Goal: Transaction & Acquisition: Download file/media

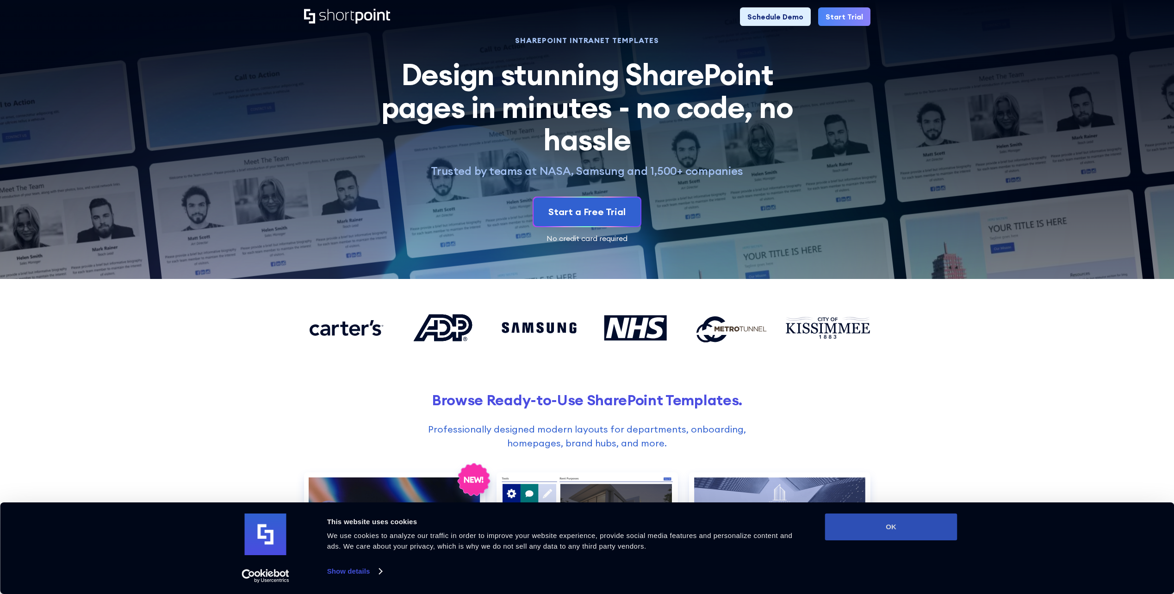
click at [884, 521] on button "OK" at bounding box center [891, 527] width 132 height 27
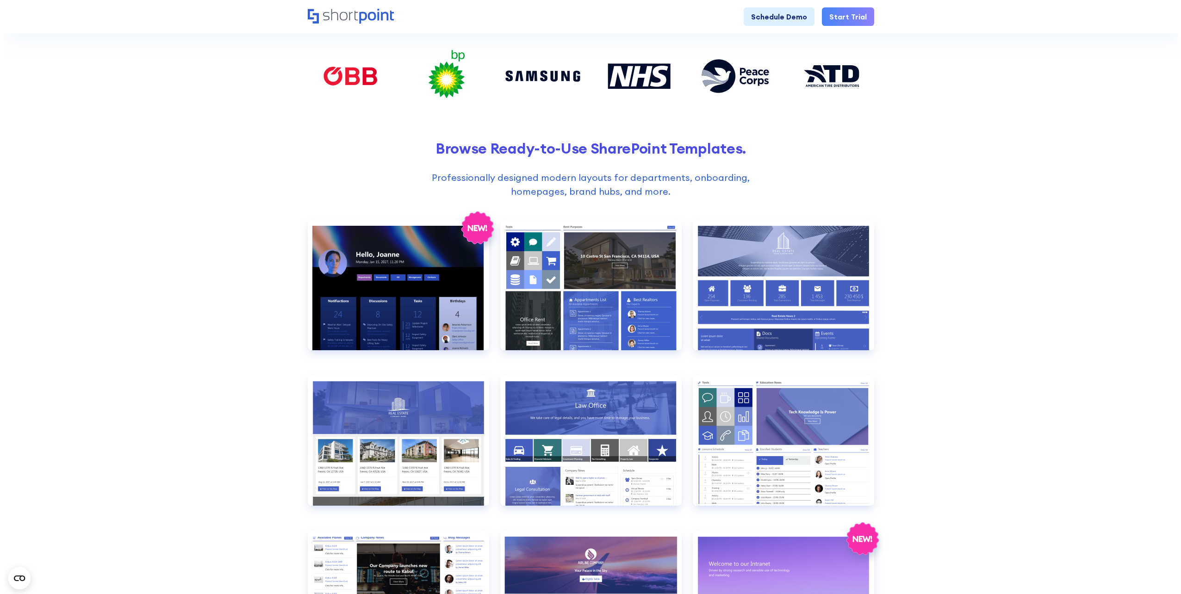
scroll to position [278, 0]
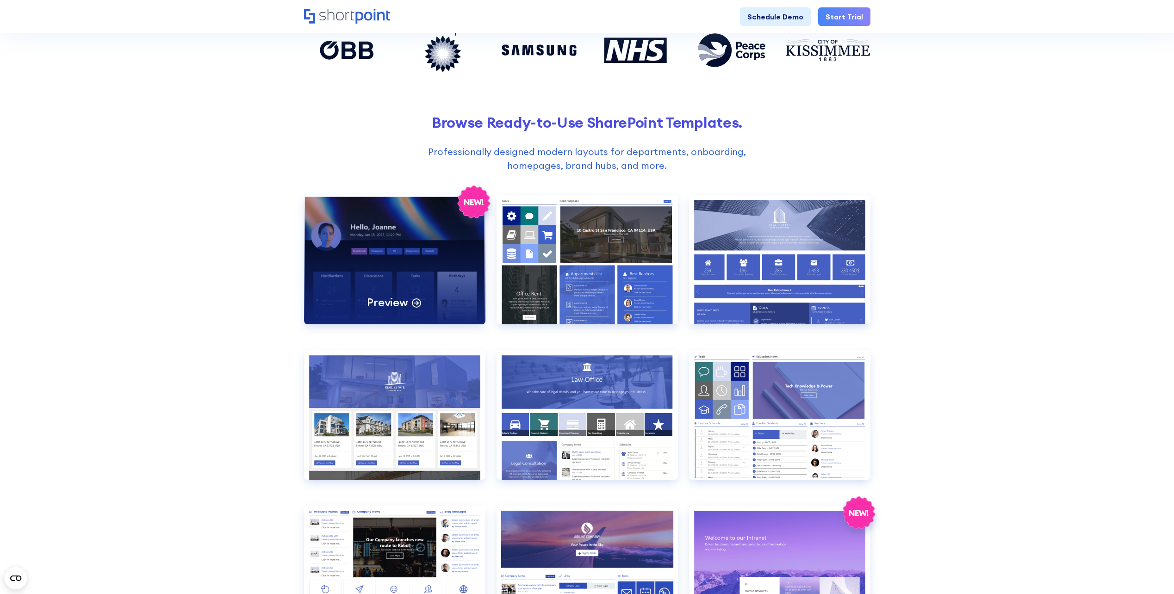
click at [434, 277] on div "Preview" at bounding box center [394, 260] width 181 height 130
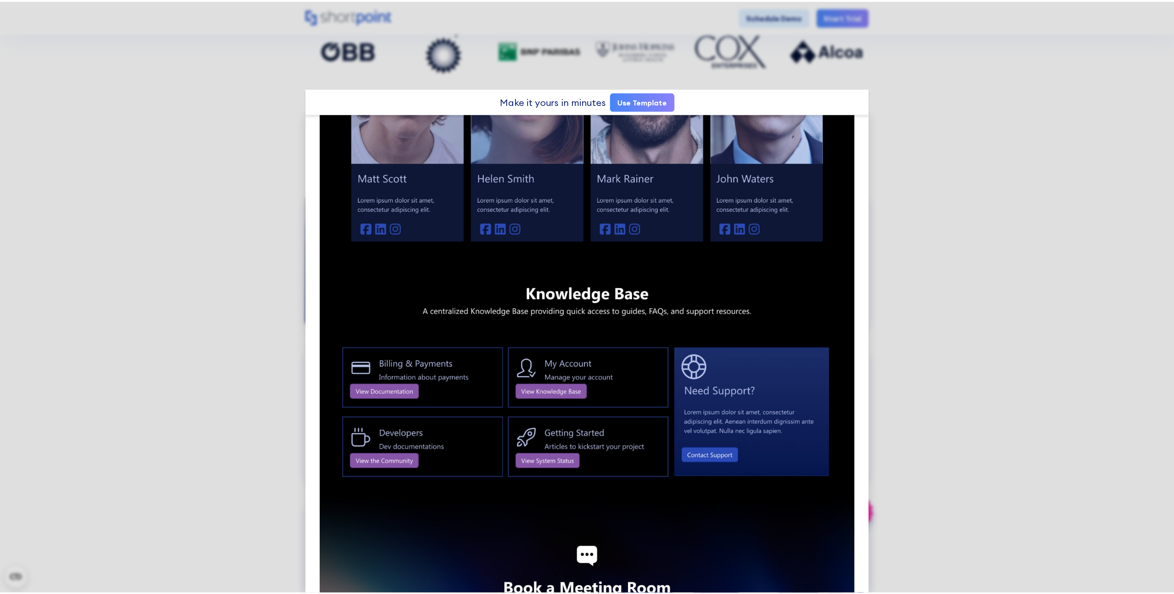
scroll to position [965, 0]
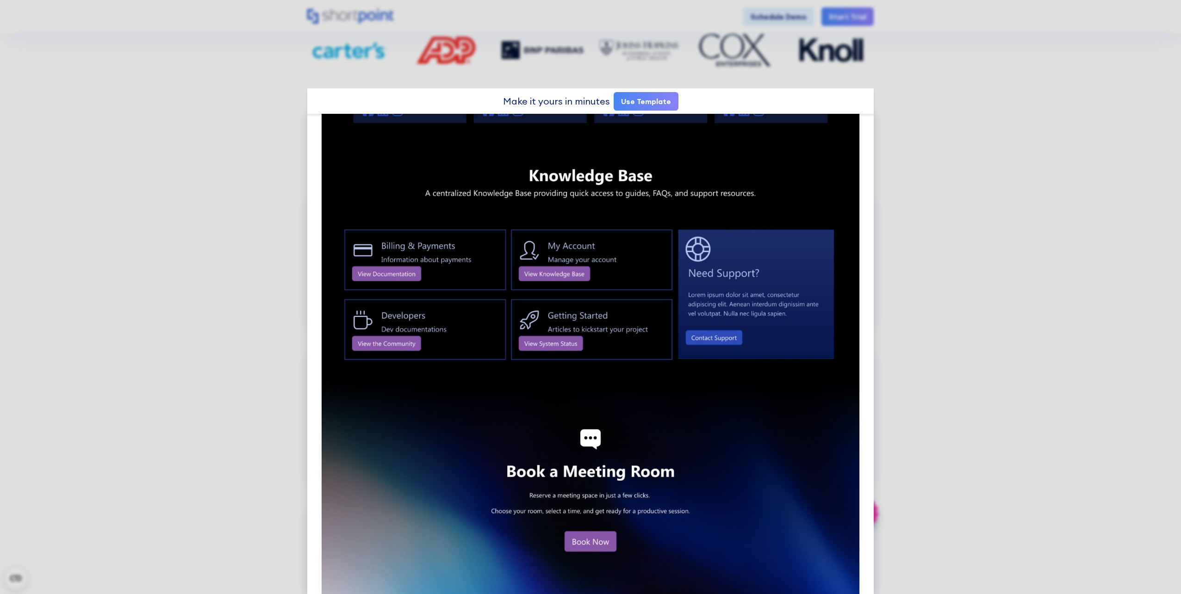
click at [1081, 397] on div at bounding box center [590, 297] width 1181 height 594
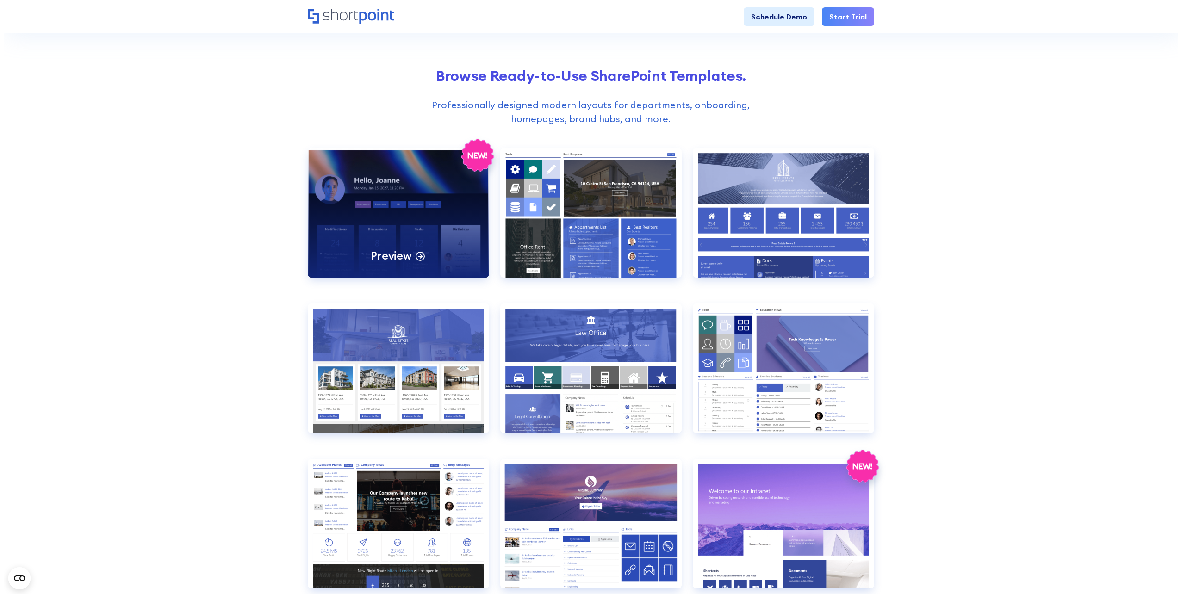
scroll to position [324, 0]
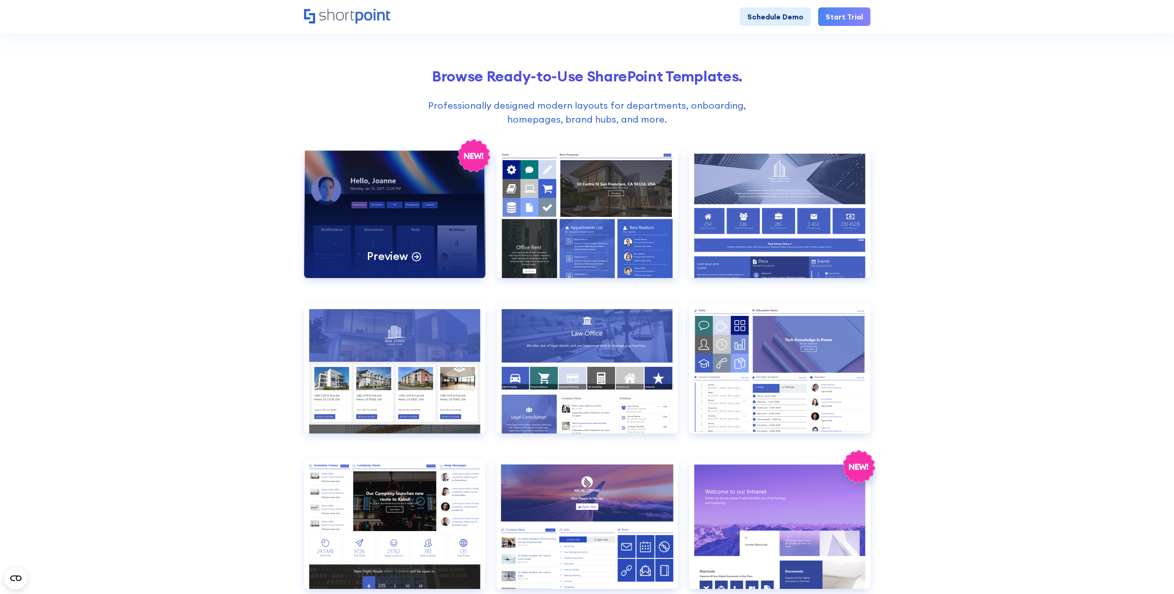
click at [417, 244] on div "Preview" at bounding box center [394, 214] width 181 height 130
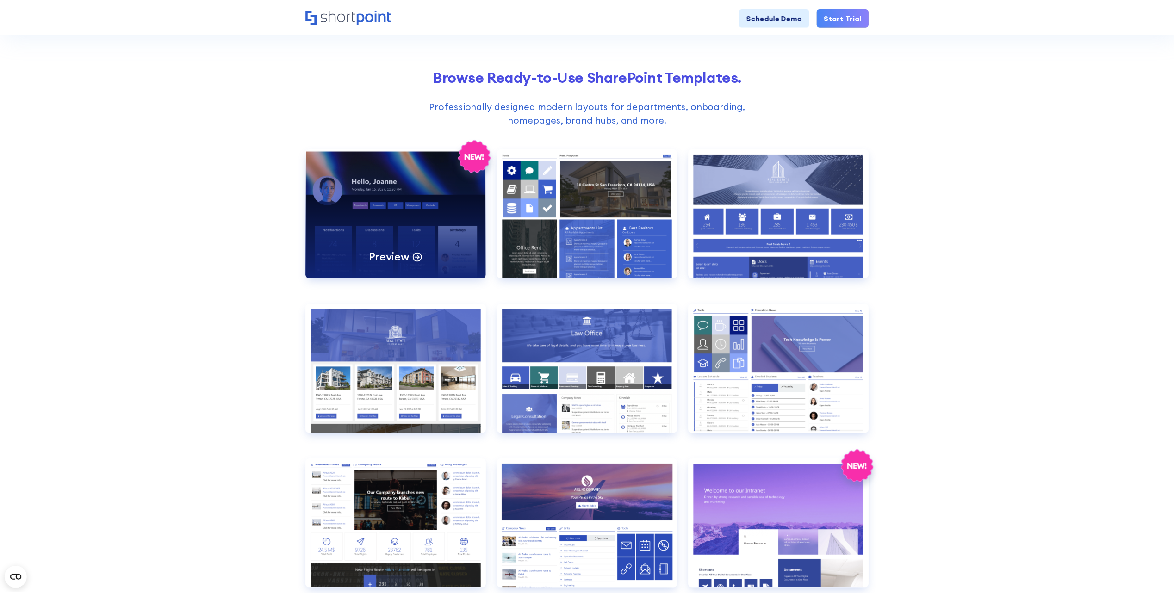
scroll to position [0, 0]
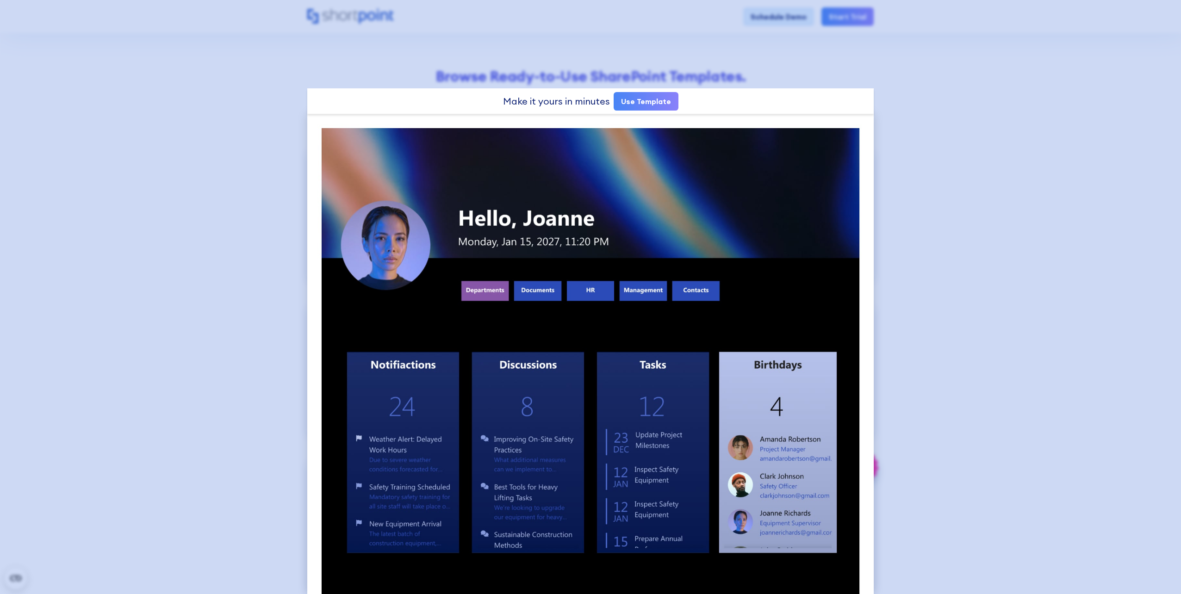
click at [1012, 103] on div at bounding box center [590, 297] width 1181 height 594
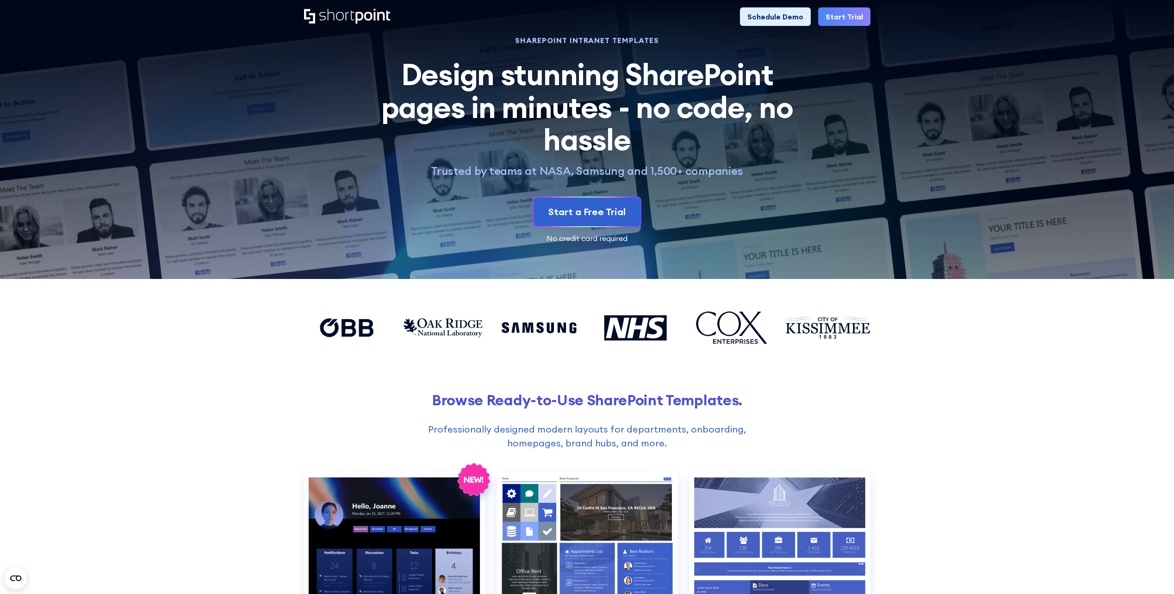
click at [364, 23] on icon "Home" at bounding box center [347, 16] width 86 height 15
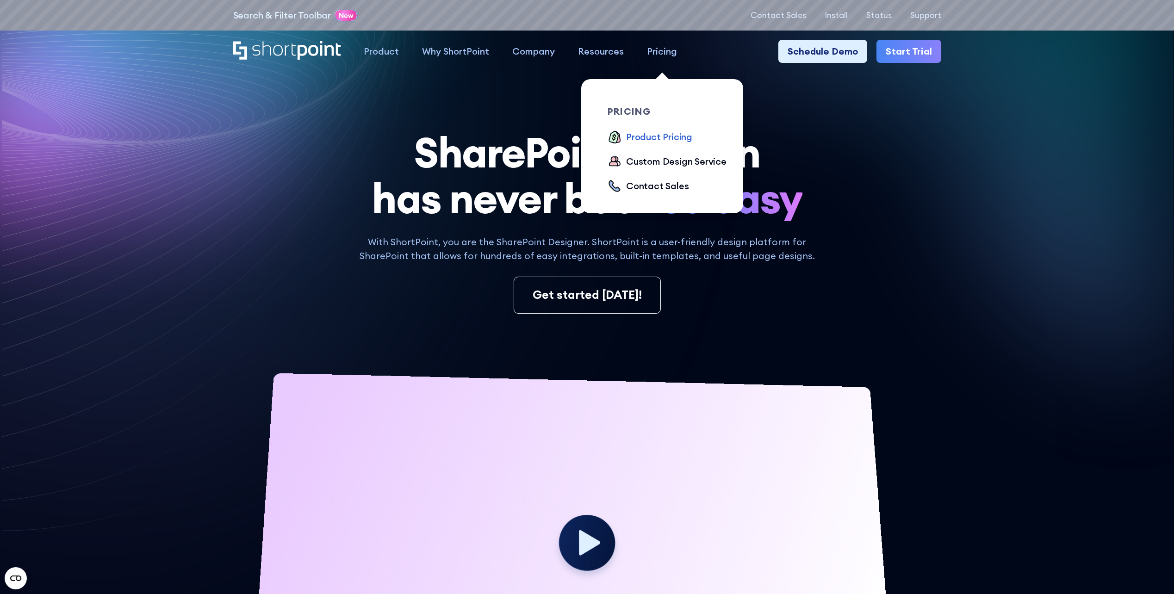
click at [657, 138] on div "Product Pricing" at bounding box center [659, 137] width 66 height 14
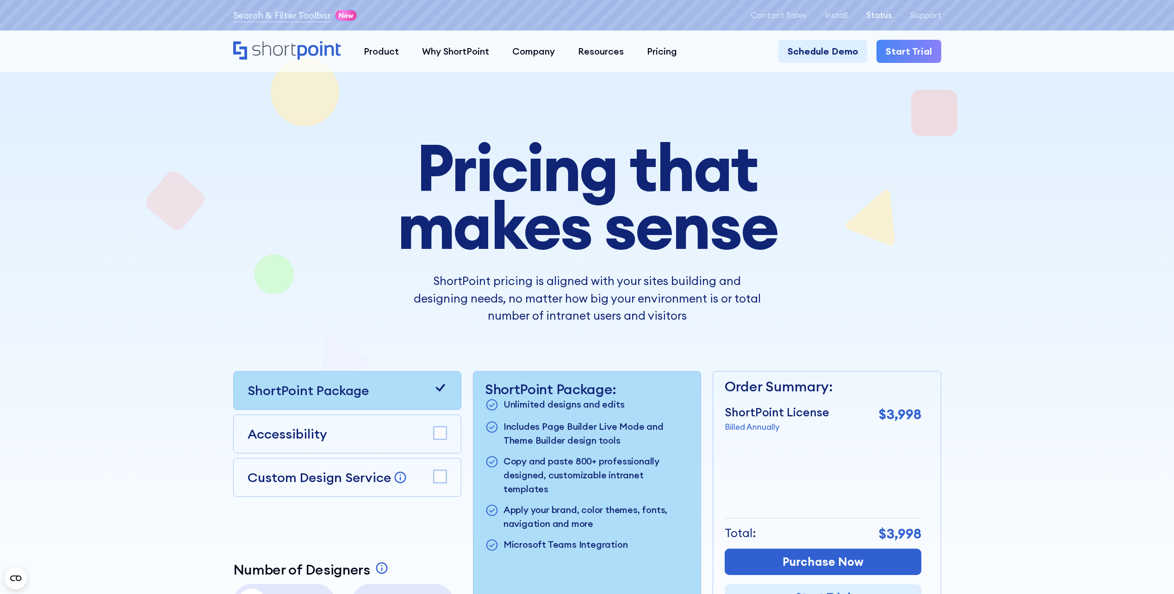
click at [884, 17] on p "Status" at bounding box center [878, 15] width 25 height 9
click at [842, 16] on p "Install" at bounding box center [836, 15] width 23 height 9
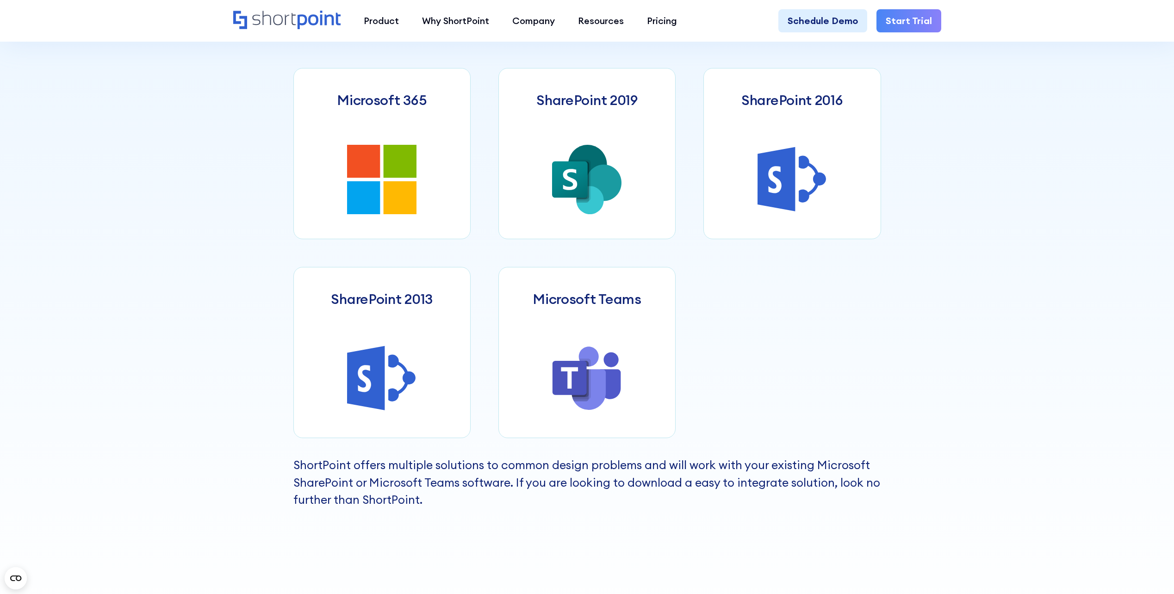
scroll to position [555, 0]
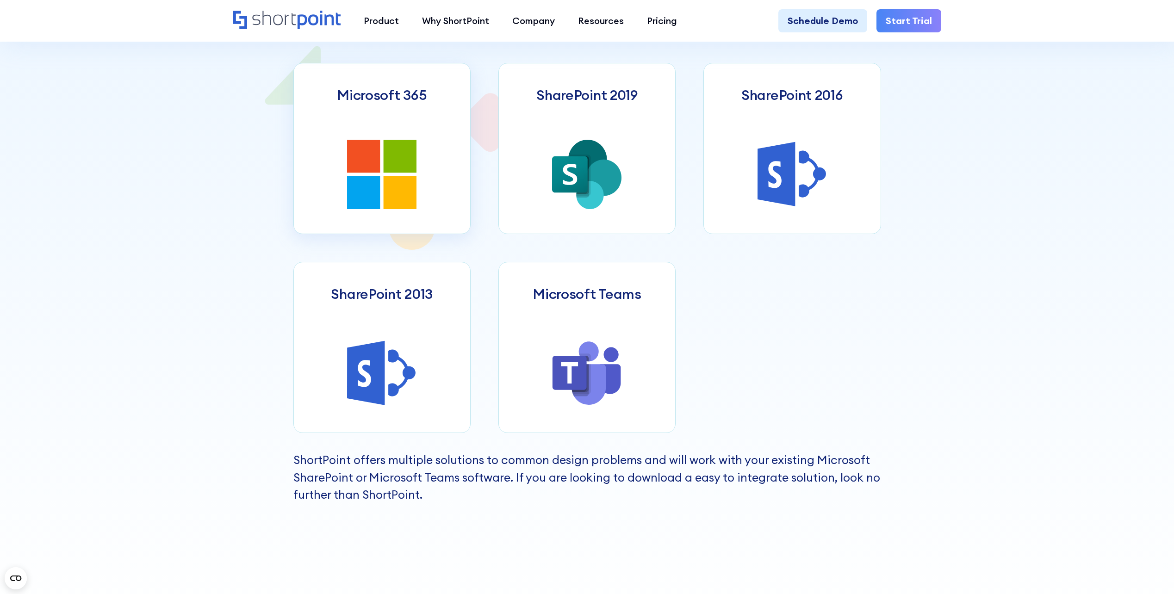
click at [373, 160] on icon at bounding box center [363, 156] width 33 height 33
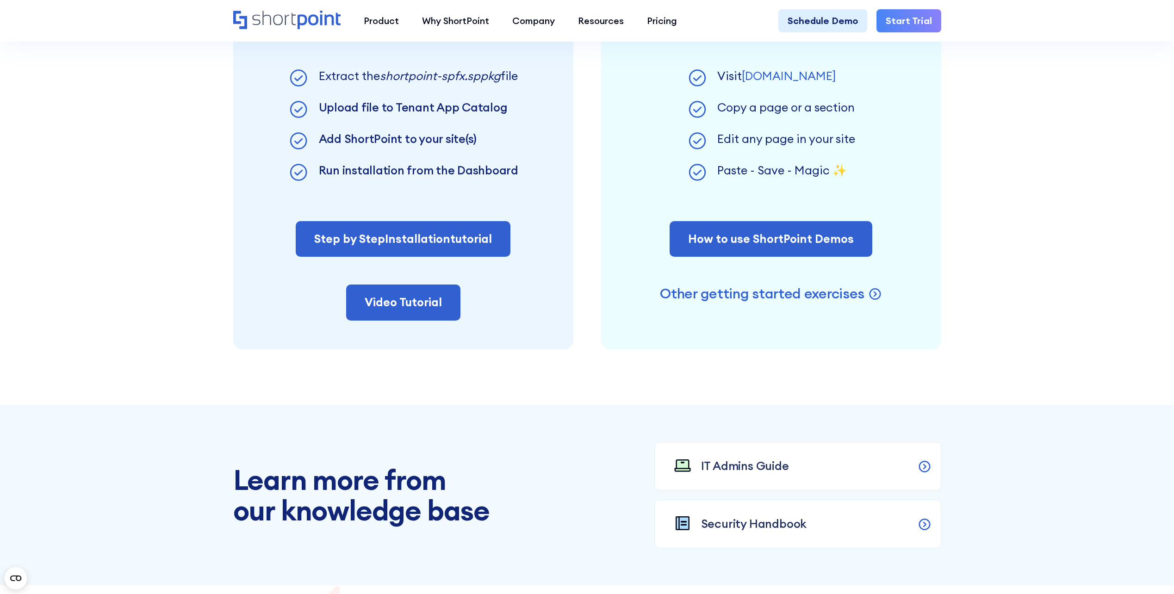
scroll to position [879, 0]
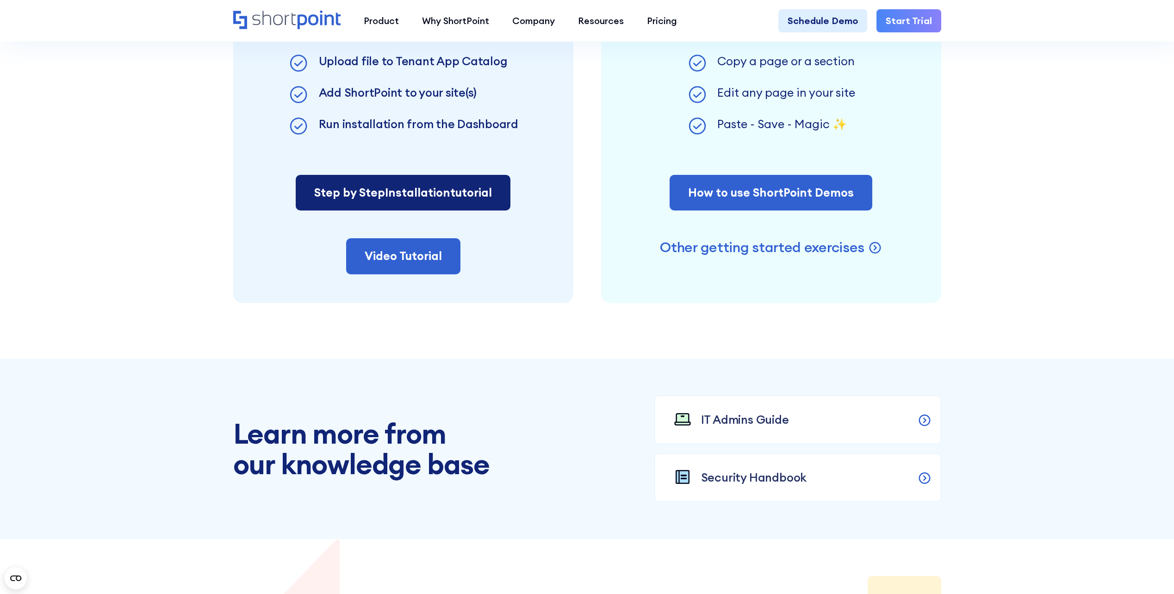
click at [423, 187] on span "Installation" at bounding box center [417, 192] width 65 height 15
